Goal: Transaction & Acquisition: Obtain resource

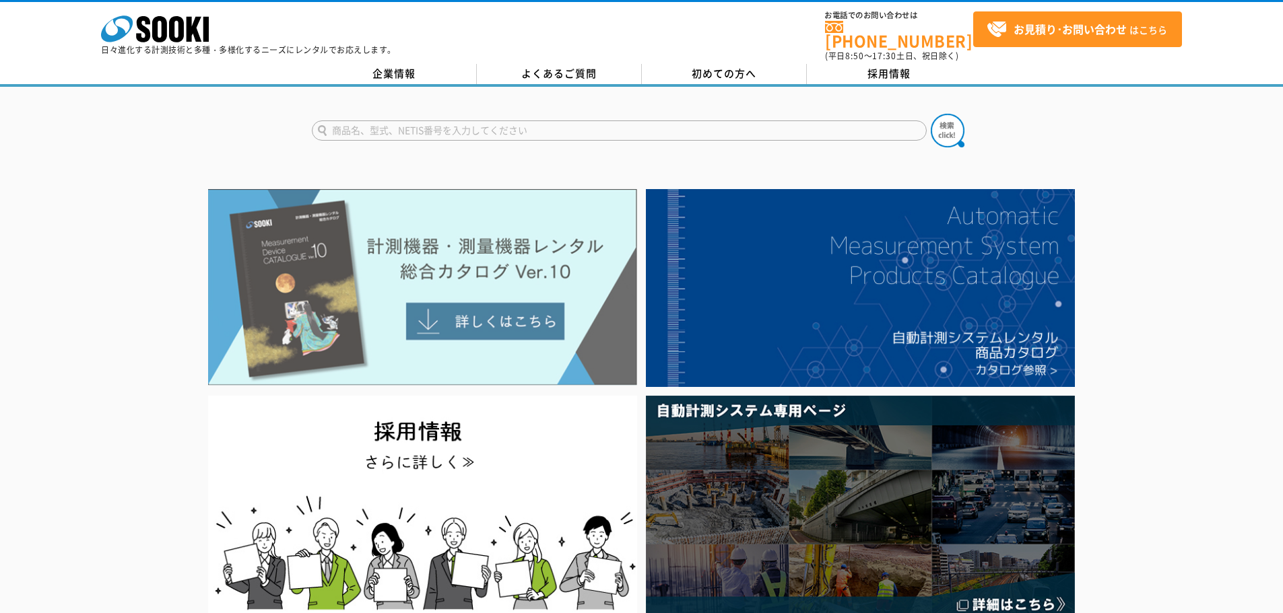
click at [506, 286] on img at bounding box center [422, 287] width 429 height 197
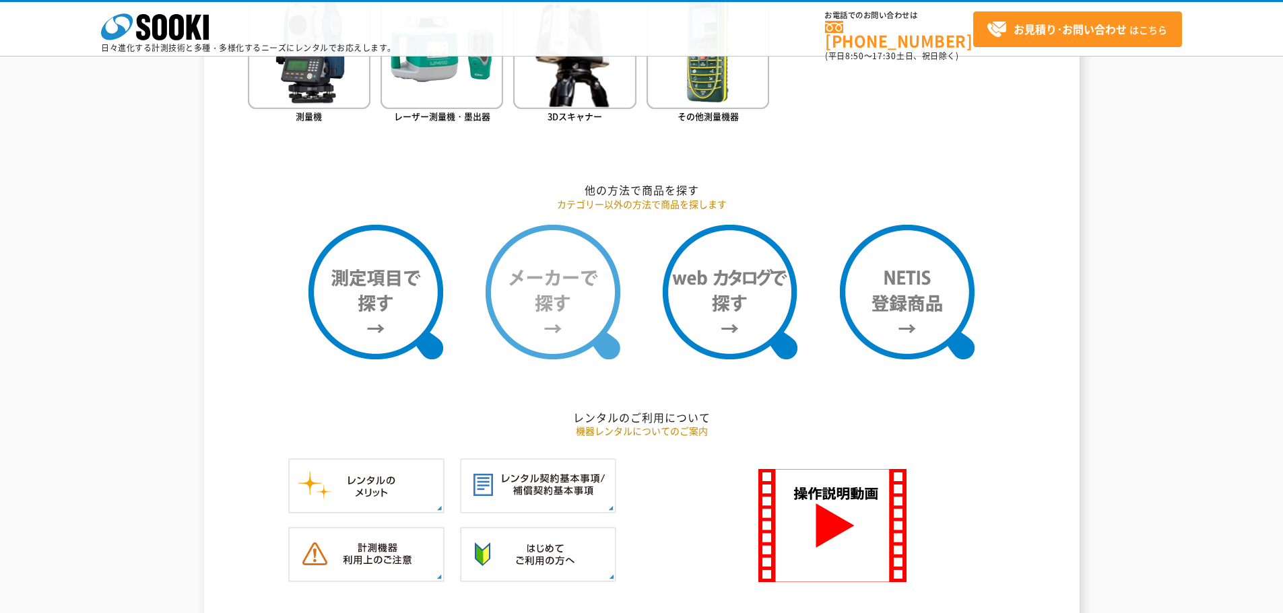
scroll to position [1010, 0]
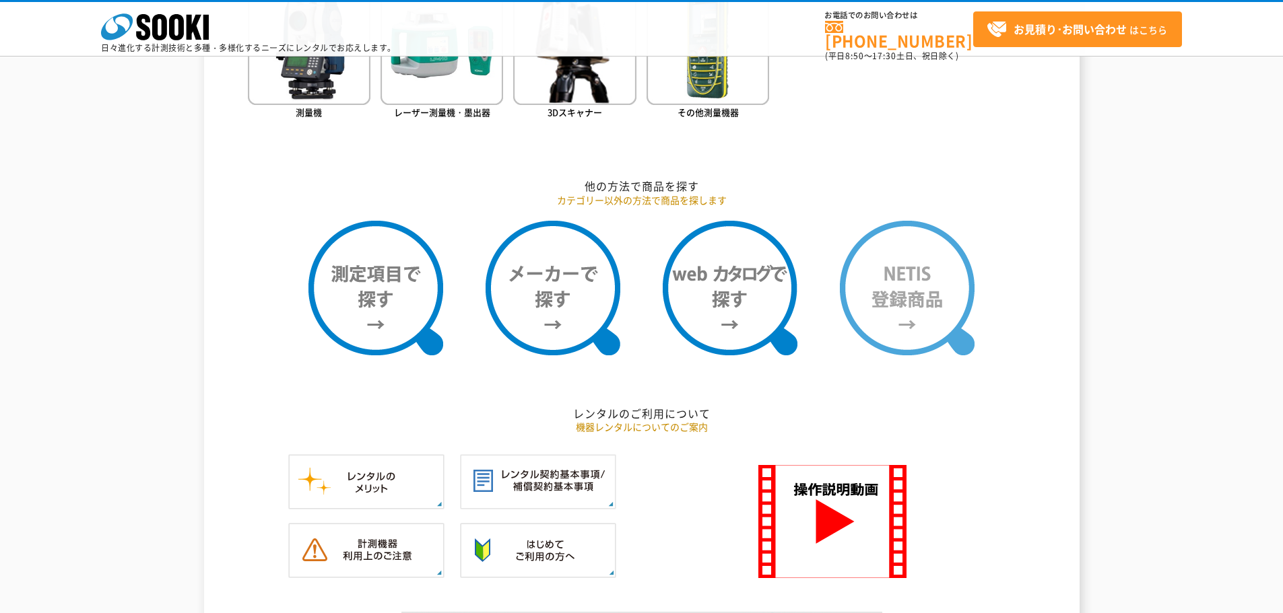
click at [920, 315] on img at bounding box center [907, 288] width 135 height 135
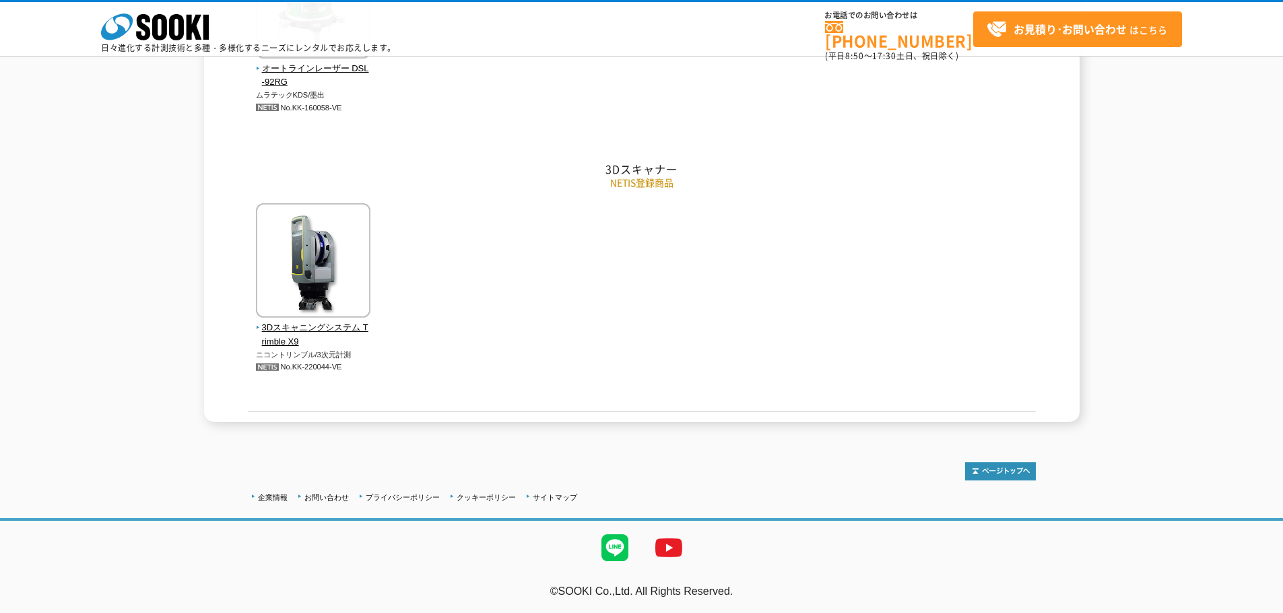
scroll to position [970, 0]
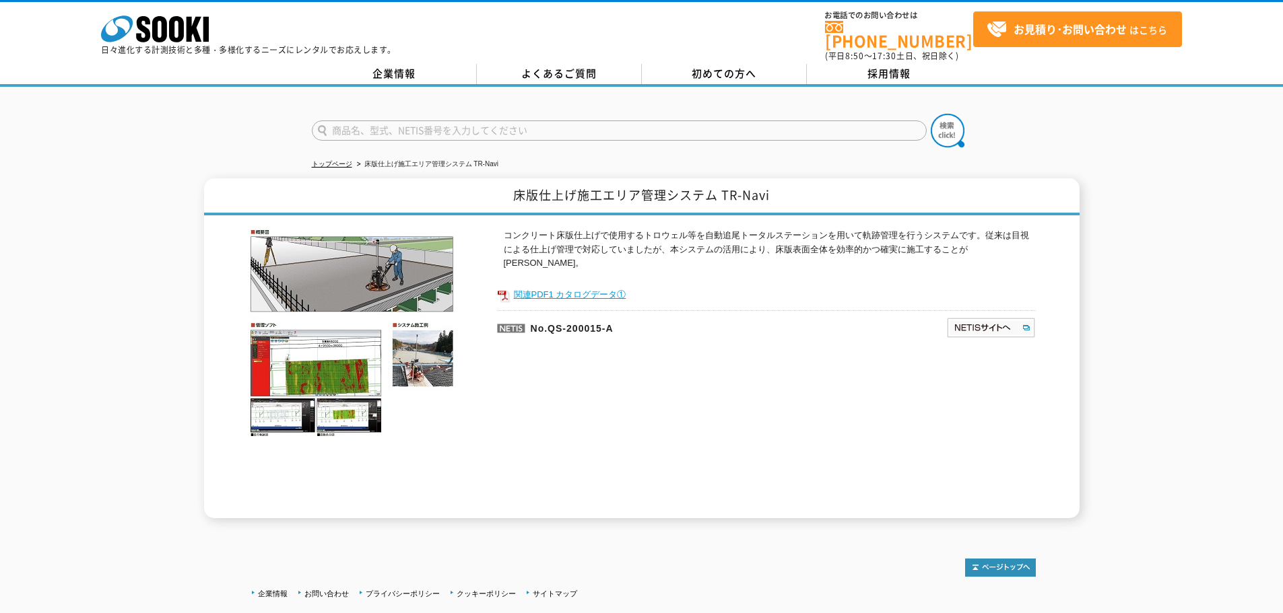
click at [582, 286] on link "関連PDF1 カタログデータ①" at bounding box center [766, 295] width 539 height 18
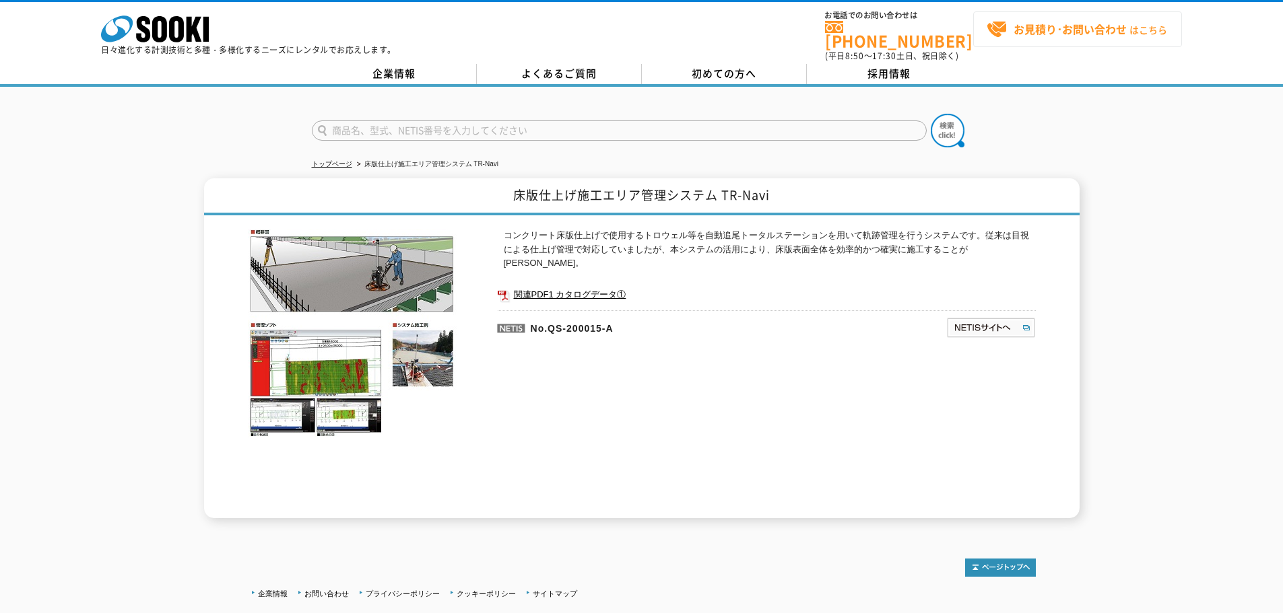
click at [1040, 40] on link "お見積り･お問い合わせ はこちら" at bounding box center [1077, 29] width 209 height 36
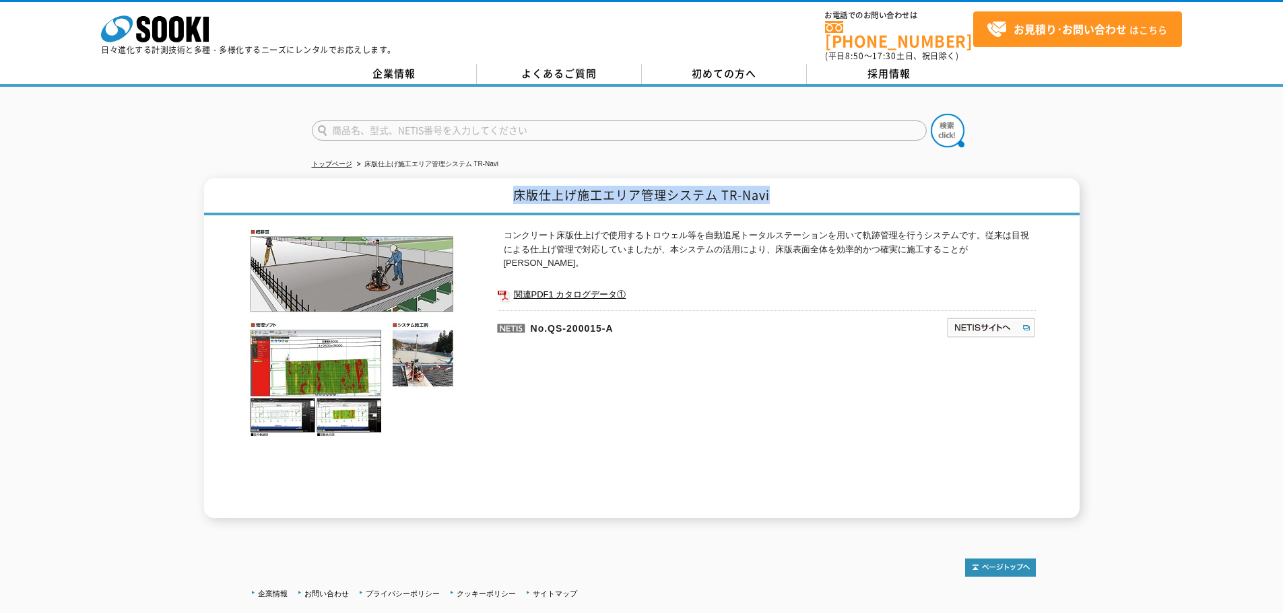
drag, startPoint x: 787, startPoint y: 183, endPoint x: 512, endPoint y: 195, distance: 274.3
click at [506, 190] on h1 "床版仕上げ施工エリア管理システム TR-Navi" at bounding box center [641, 196] width 875 height 37
click at [766, 238] on p "コンクリート床版仕上げで使用するトロウェル等を自動追尾トータルステーションを用いて軌跡管理を行うシステムです。従来は目視による仕上げ管理で対応していましたが、…" at bounding box center [770, 250] width 532 height 42
